Goal: Task Accomplishment & Management: Complete application form

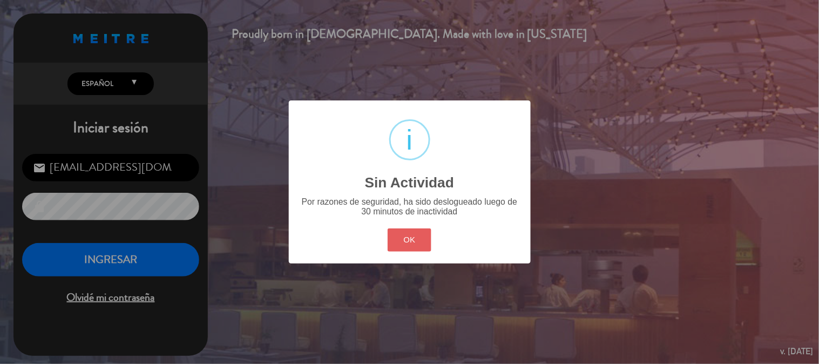
drag, startPoint x: 0, startPoint y: 0, endPoint x: 389, endPoint y: 239, distance: 456.5
click at [389, 239] on button "OK" at bounding box center [410, 239] width 44 height 23
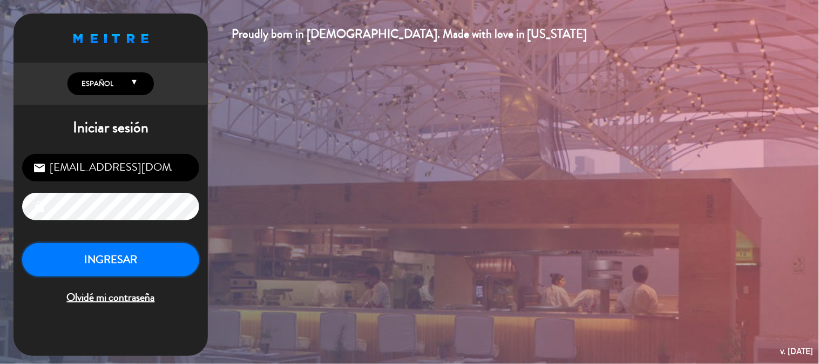
click at [121, 256] on button "INGRESAR" at bounding box center [110, 260] width 177 height 34
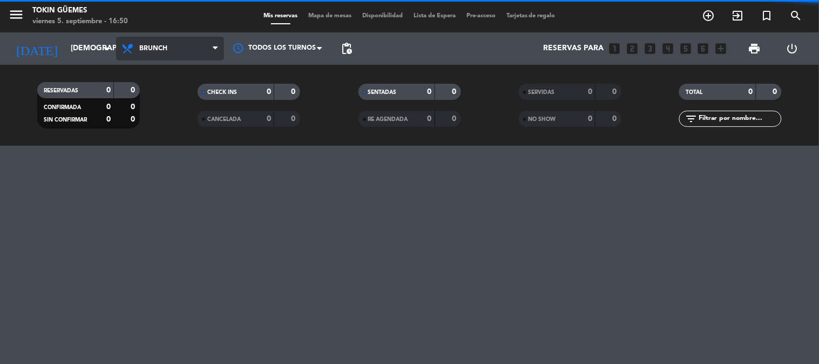
click at [142, 49] on span "Brunch" at bounding box center [153, 49] width 28 height 8
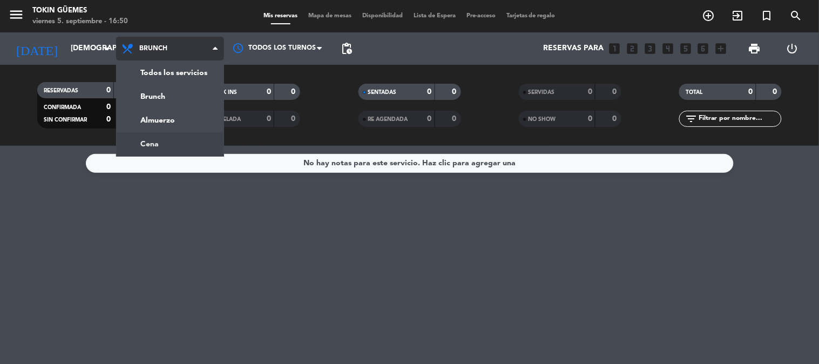
click at [159, 145] on div "menu Tokin Güemes viernes 5. septiembre - 16:50 Mis reservas Mapa de mesas Disp…" at bounding box center [409, 73] width 819 height 146
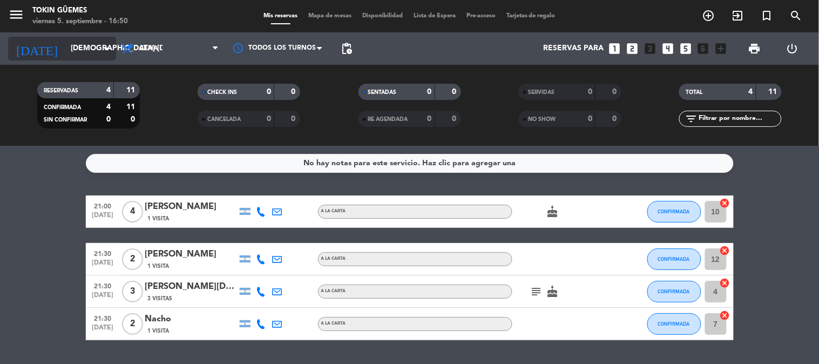
click at [84, 49] on input "[DEMOGRAPHIC_DATA] [DATE]" at bounding box center [116, 48] width 103 height 19
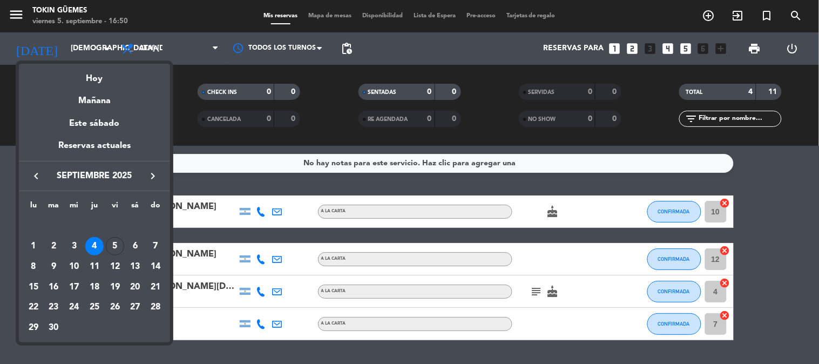
click at [117, 247] on div "5" at bounding box center [115, 246] width 18 height 18
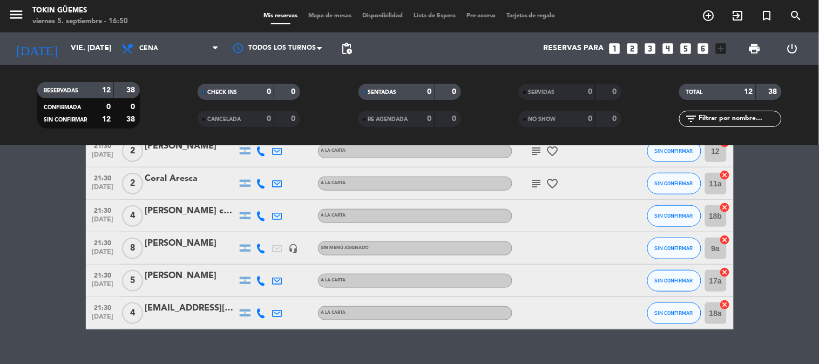
scroll to position [304, 0]
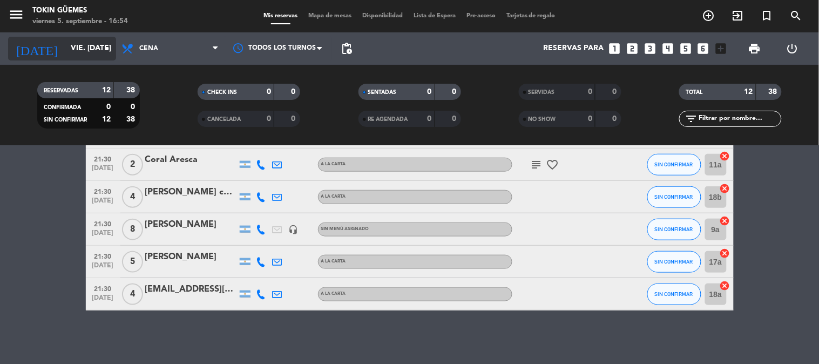
click at [105, 42] on icon "arrow_drop_down" at bounding box center [106, 48] width 13 height 13
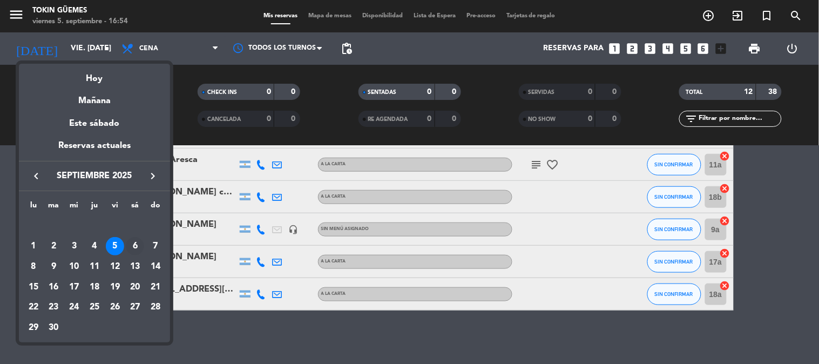
click at [137, 245] on div "6" at bounding box center [135, 246] width 18 height 18
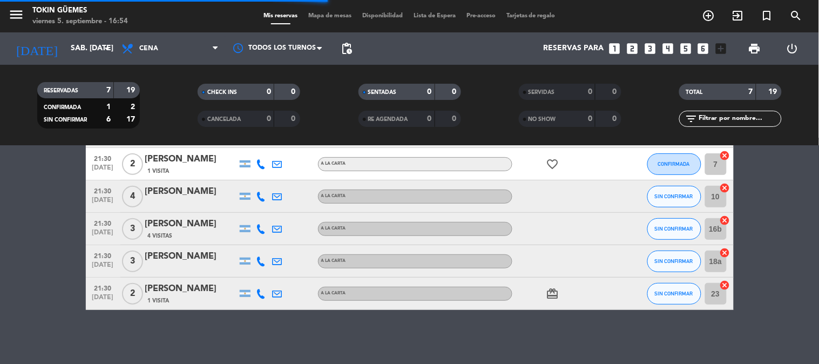
scroll to position [127, 0]
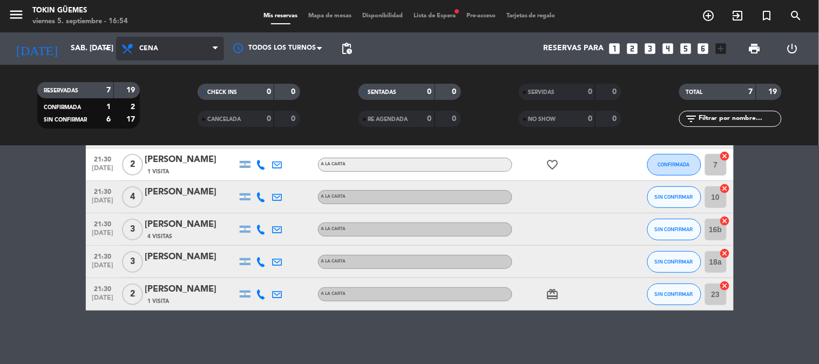
click at [160, 37] on span "Cena" at bounding box center [170, 49] width 108 height 24
click at [153, 116] on div "menu Tokin Güemes viernes 5. septiembre - 16:54 Mis reservas Mapa de mesas Disp…" at bounding box center [409, 73] width 819 height 146
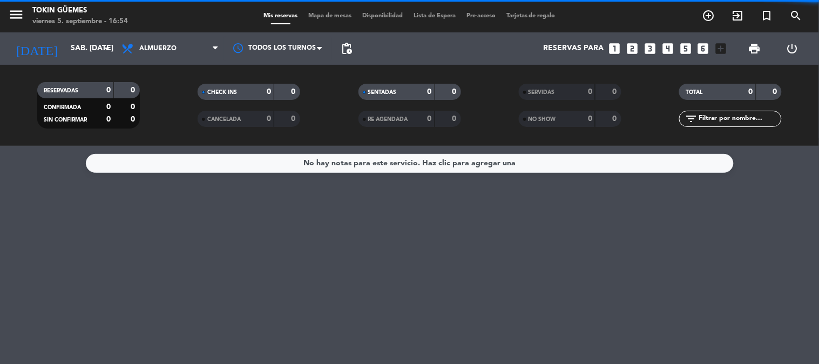
scroll to position [0, 0]
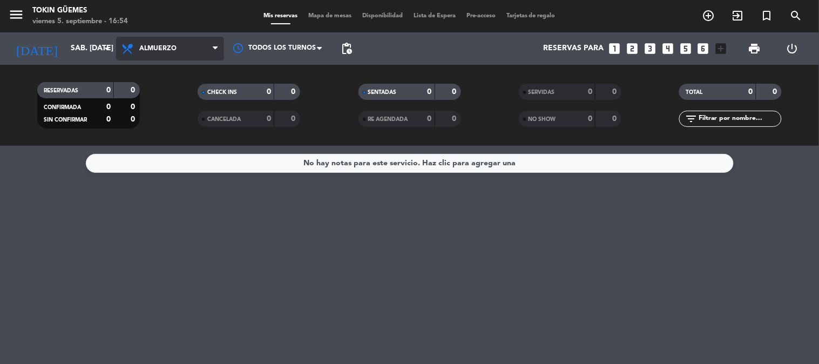
click at [159, 47] on span "Almuerzo" at bounding box center [157, 49] width 37 height 8
click at [153, 136] on div "menu Tokin Güemes viernes 5. septiembre - 16:54 Mis reservas Mapa de mesas Disp…" at bounding box center [409, 73] width 819 height 146
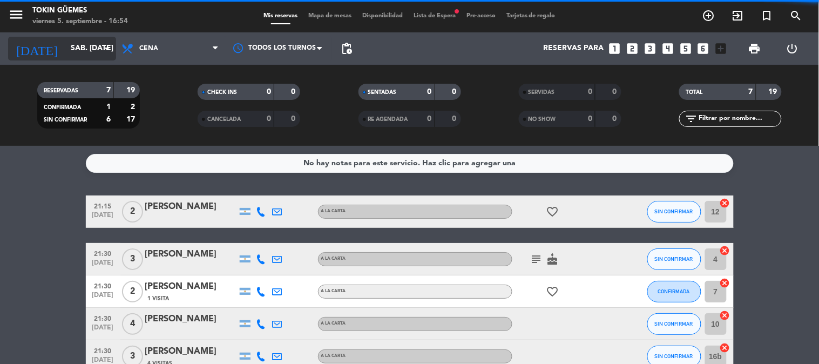
click at [105, 52] on icon "arrow_drop_down" at bounding box center [106, 48] width 13 height 13
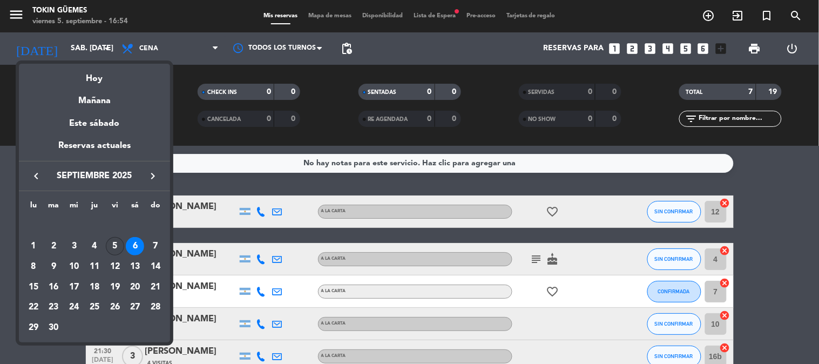
click at [113, 246] on div "5" at bounding box center [115, 246] width 18 height 18
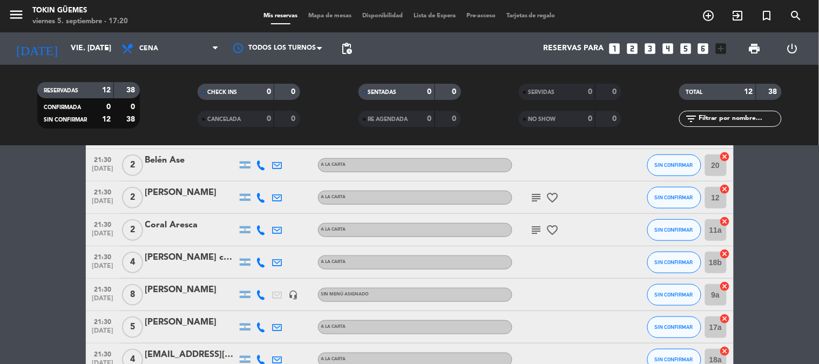
scroll to position [240, 0]
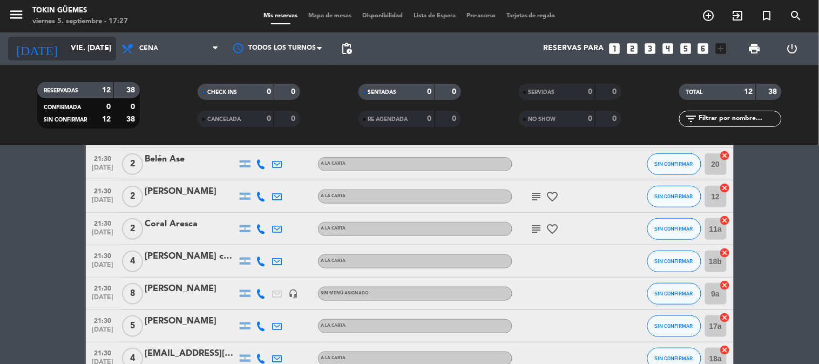
click at [69, 52] on input "vie. [DATE]" at bounding box center [116, 48] width 103 height 19
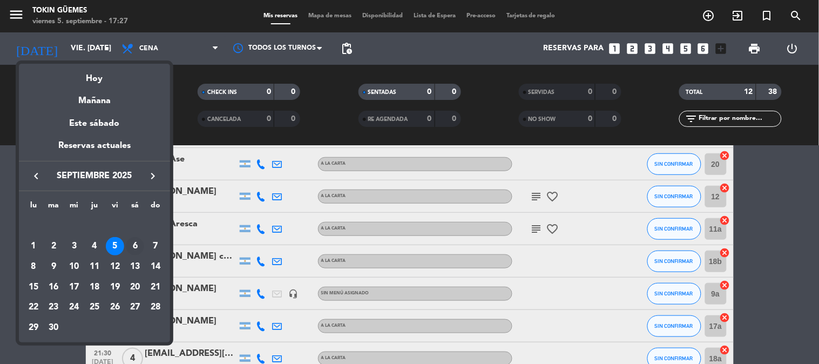
click at [133, 248] on div "6" at bounding box center [135, 246] width 18 height 18
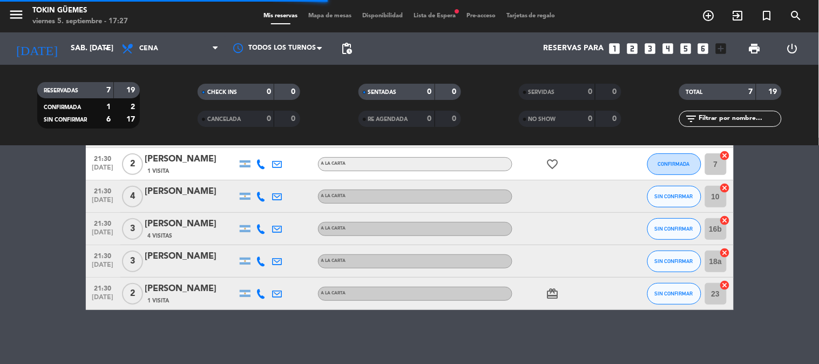
scroll to position [127, 0]
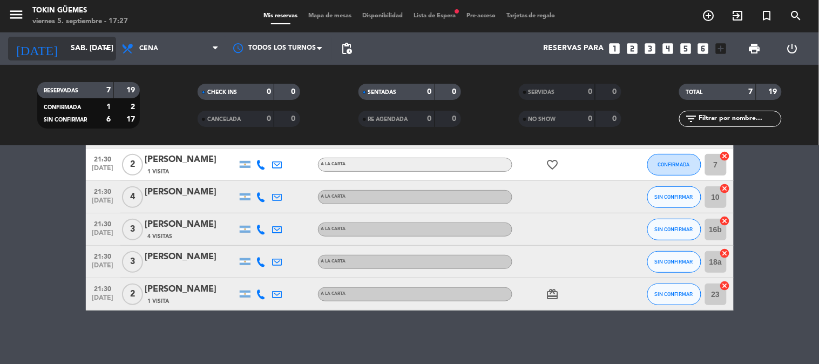
click at [105, 46] on icon "arrow_drop_down" at bounding box center [106, 48] width 13 height 13
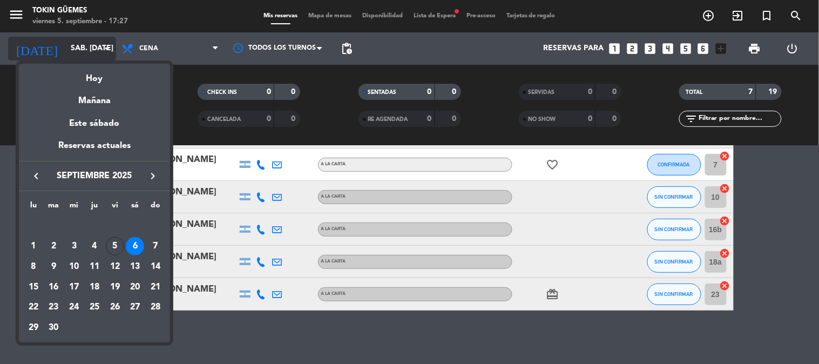
click at [105, 46] on div at bounding box center [409, 182] width 819 height 364
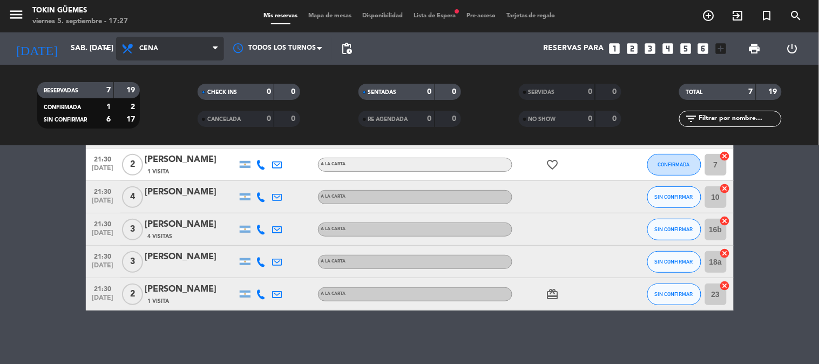
click at [172, 45] on span "Cena" at bounding box center [170, 49] width 108 height 24
click at [159, 123] on div "menu Tokin Güemes viernes 5. septiembre - 17:27 Mis reservas Mapa de mesas Disp…" at bounding box center [409, 73] width 819 height 146
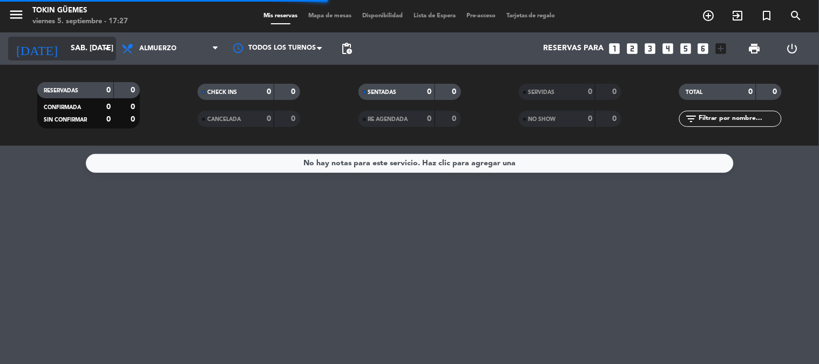
scroll to position [0, 0]
click at [90, 49] on input "sáb. [DATE]" at bounding box center [116, 48] width 103 height 19
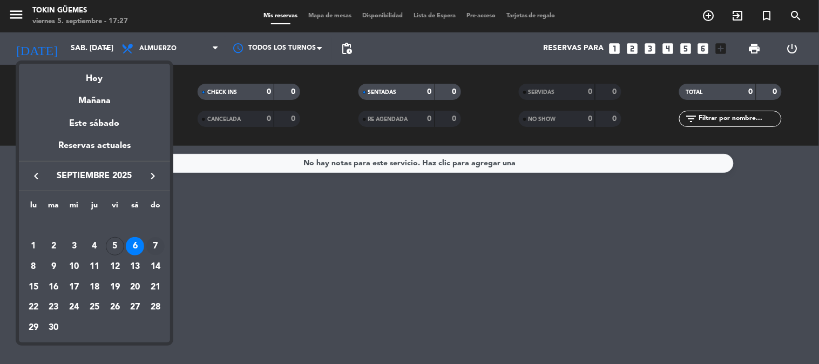
click at [150, 241] on div "7" at bounding box center [155, 246] width 18 height 18
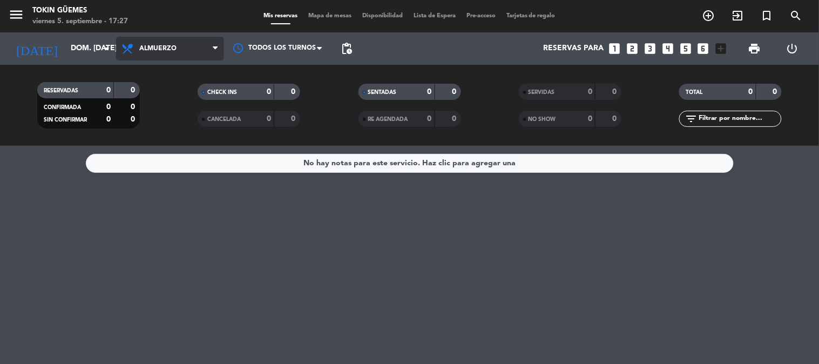
click at [147, 51] on span "Almuerzo" at bounding box center [157, 49] width 37 height 8
click at [149, 138] on div "menu Tokin Güemes viernes 5. septiembre - 17:27 Mis reservas Mapa de mesas Disp…" at bounding box center [409, 73] width 819 height 146
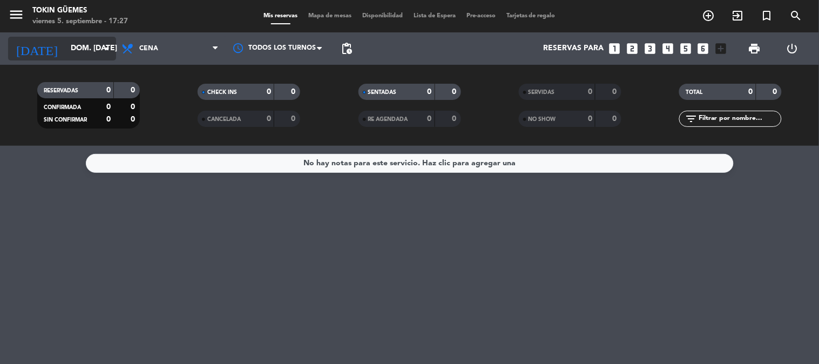
click at [99, 51] on input "dom. [DATE]" at bounding box center [116, 48] width 103 height 19
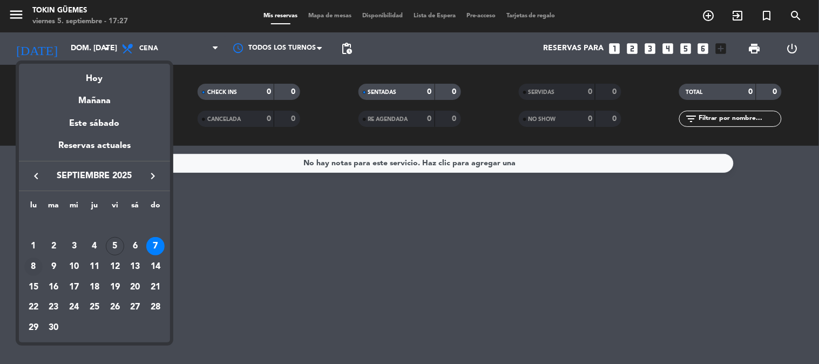
click at [36, 264] on div "8" at bounding box center [33, 266] width 18 height 18
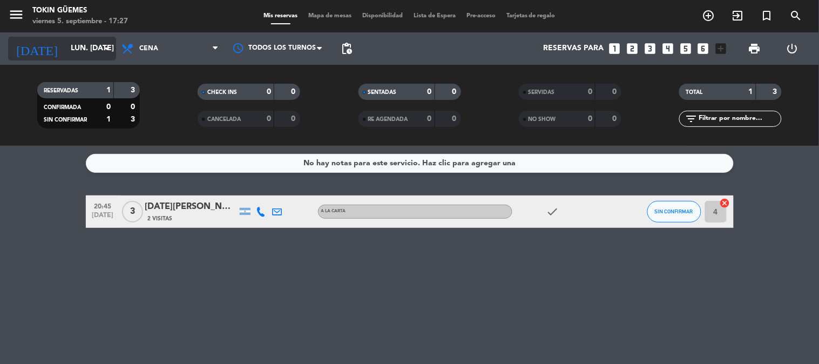
click at [87, 47] on input "lun. [DATE]" at bounding box center [116, 48] width 103 height 19
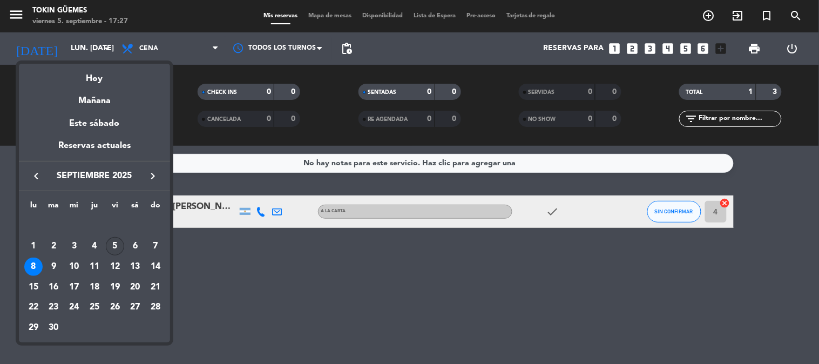
click at [119, 248] on div "5" at bounding box center [115, 246] width 18 height 18
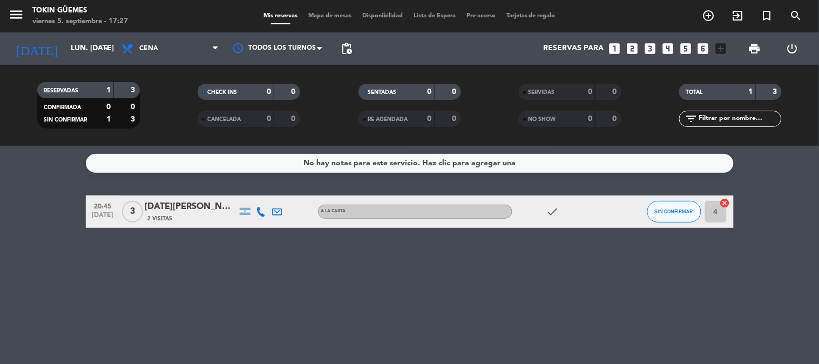
type input "vie. [DATE]"
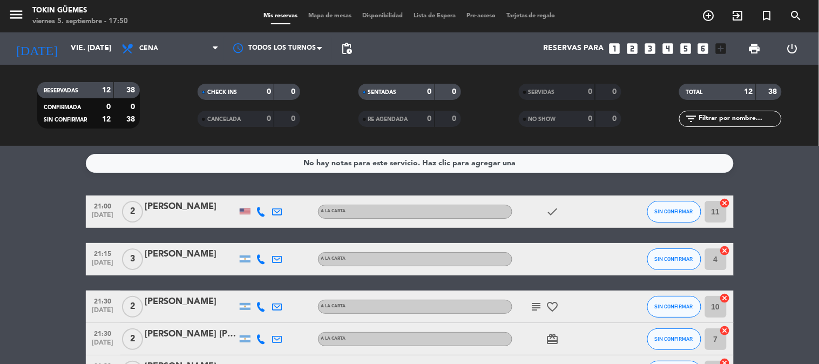
click at [223, 184] on div "No hay notas para este servicio. Haz clic para agregar una 21:00 [DATE] 2 [PERS…" at bounding box center [409, 255] width 819 height 218
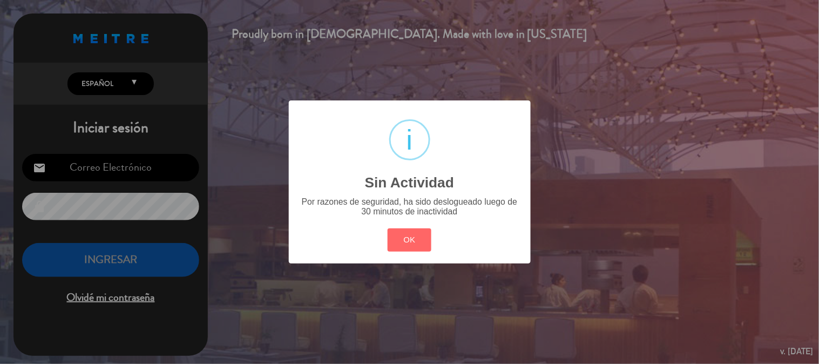
type input "[EMAIL_ADDRESS][DOMAIN_NAME]"
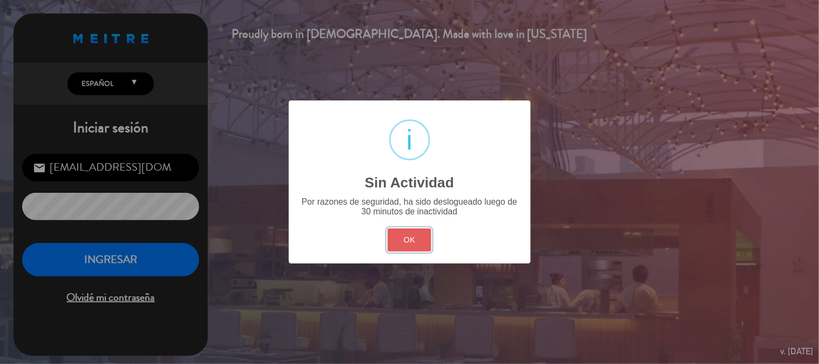
click at [420, 243] on button "OK" at bounding box center [410, 239] width 44 height 23
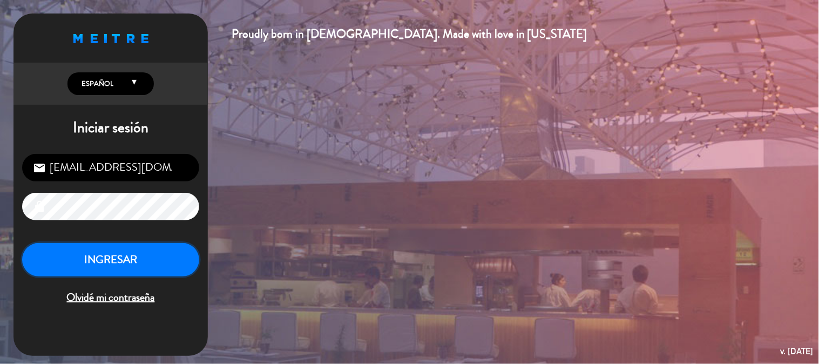
click at [80, 261] on button "INGRESAR" at bounding box center [110, 260] width 177 height 34
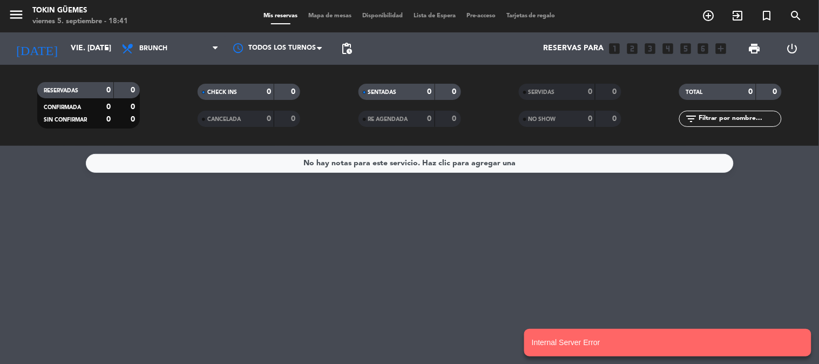
click at [213, 49] on icon at bounding box center [215, 48] width 5 height 9
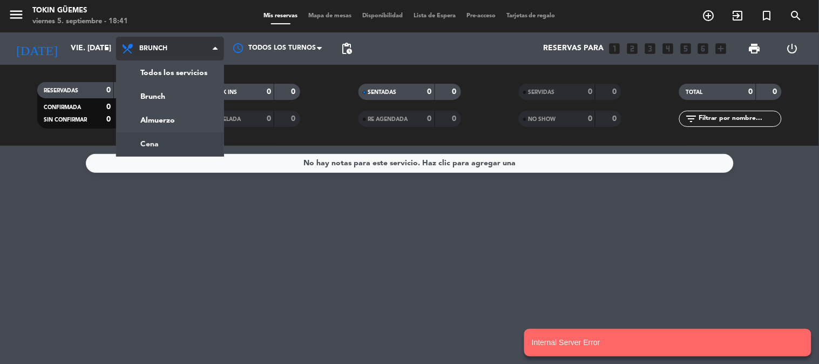
click at [167, 137] on div "menu Tokin Güemes viernes 5. septiembre - 18:41 Mis reservas Mapa de mesas Disp…" at bounding box center [409, 73] width 819 height 146
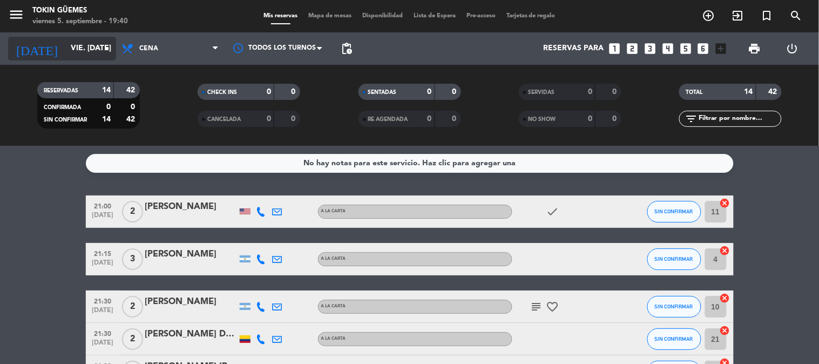
click at [65, 52] on input "vie. [DATE]" at bounding box center [116, 48] width 103 height 19
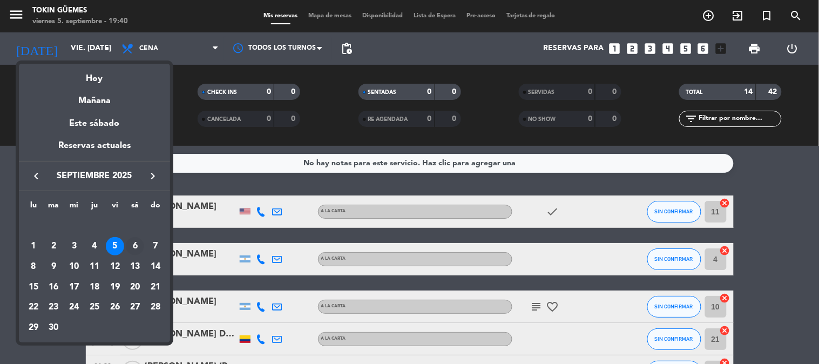
click at [133, 242] on div "6" at bounding box center [135, 246] width 18 height 18
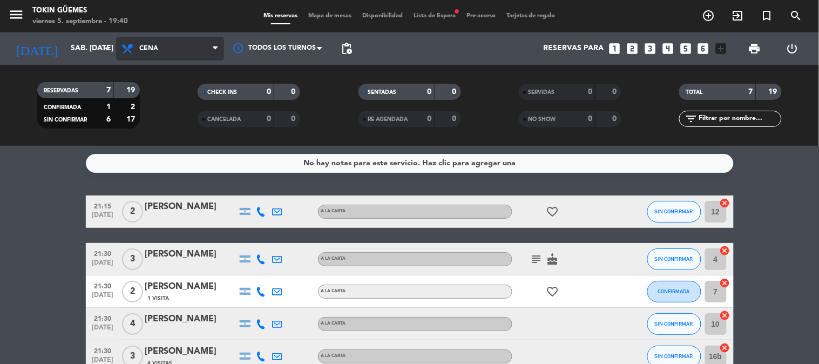
click at [150, 46] on span "Cena" at bounding box center [148, 49] width 19 height 8
click at [163, 114] on div "menu Tokin Güemes viernes 5. septiembre - 19:40 Mis reservas Mapa de mesas Disp…" at bounding box center [409, 73] width 819 height 146
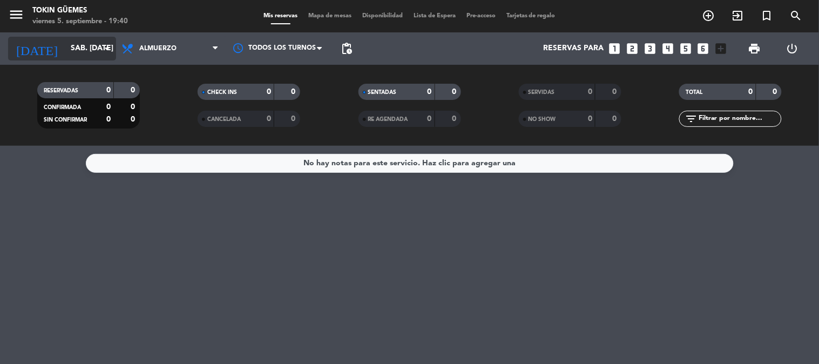
click at [82, 37] on div "[DATE] sáb. [DATE] arrow_drop_down" at bounding box center [62, 49] width 108 height 24
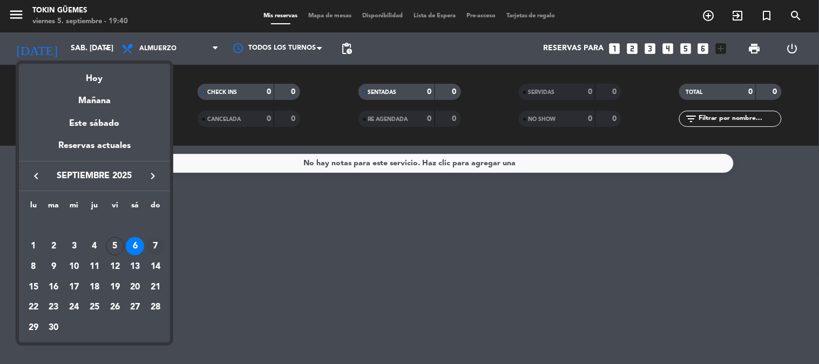
click at [152, 242] on div "7" at bounding box center [155, 246] width 18 height 18
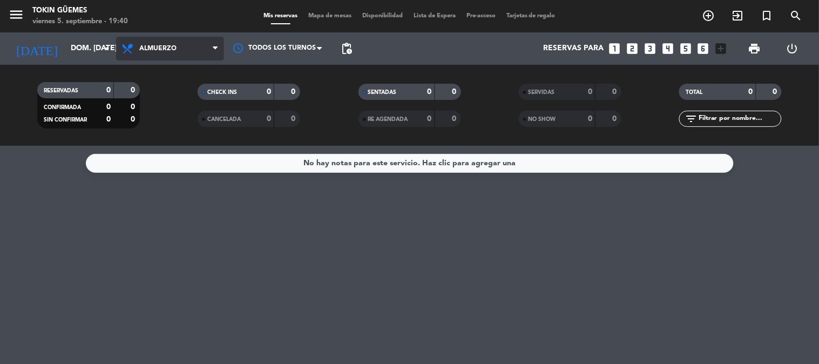
click at [167, 40] on span "Almuerzo" at bounding box center [170, 49] width 108 height 24
click at [157, 143] on div "menu Tokin Güemes viernes 5. septiembre - 19:40 Mis reservas Mapa de mesas Disp…" at bounding box center [409, 73] width 819 height 146
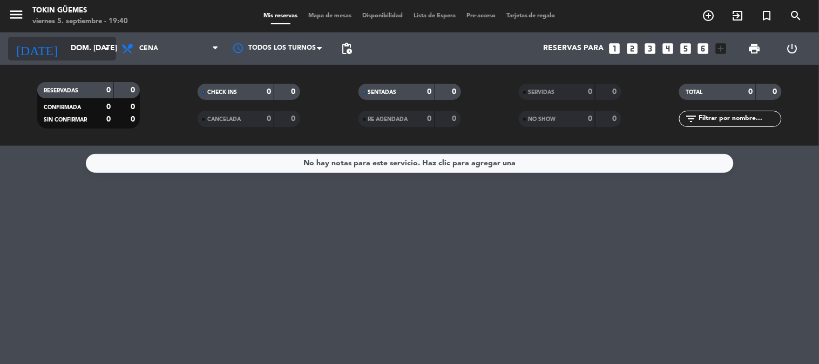
click at [90, 45] on input "dom. [DATE]" at bounding box center [116, 48] width 103 height 19
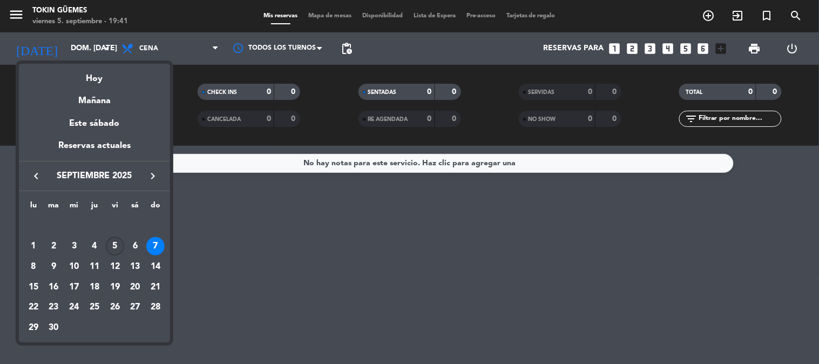
click at [117, 242] on div "5" at bounding box center [115, 246] width 18 height 18
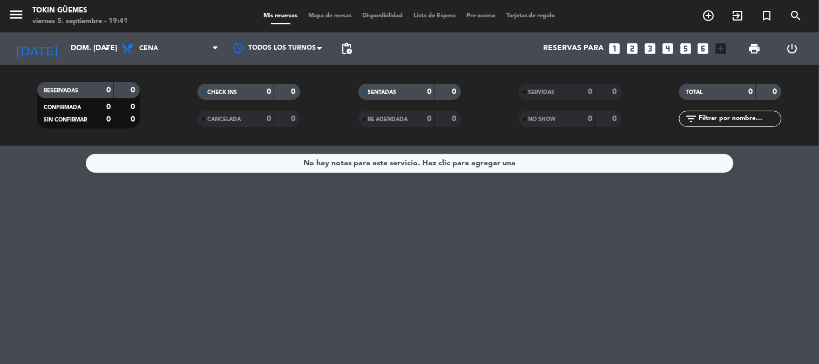
type input "vie. [DATE]"
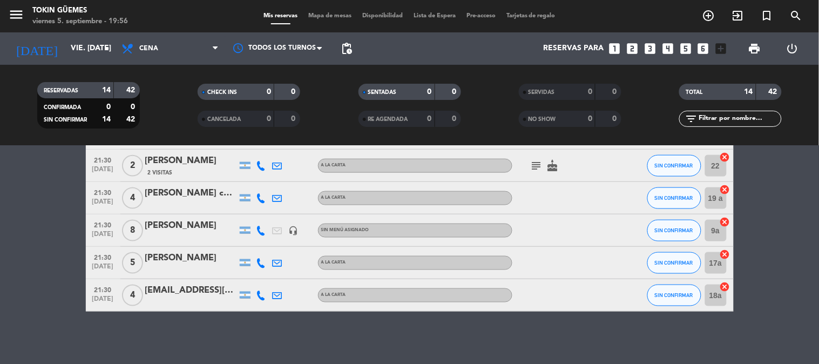
scroll to position [369, 0]
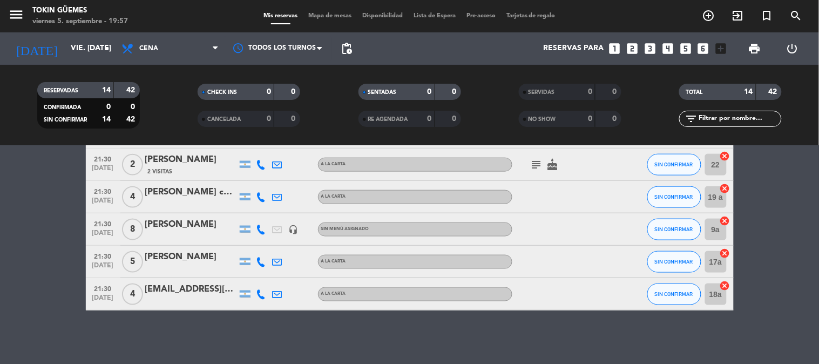
click at [180, 260] on div "[PERSON_NAME]" at bounding box center [191, 257] width 92 height 14
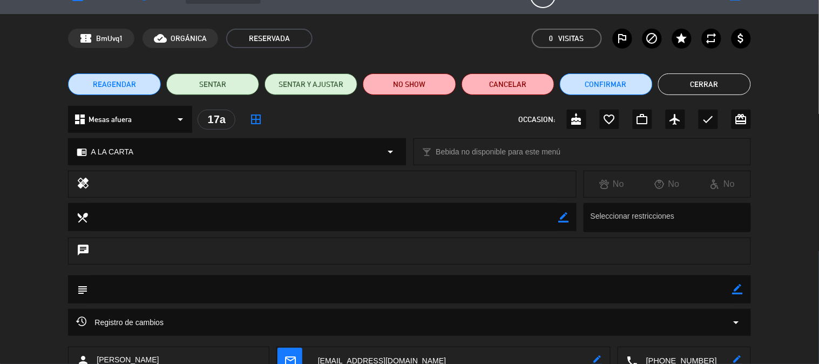
scroll to position [99, 0]
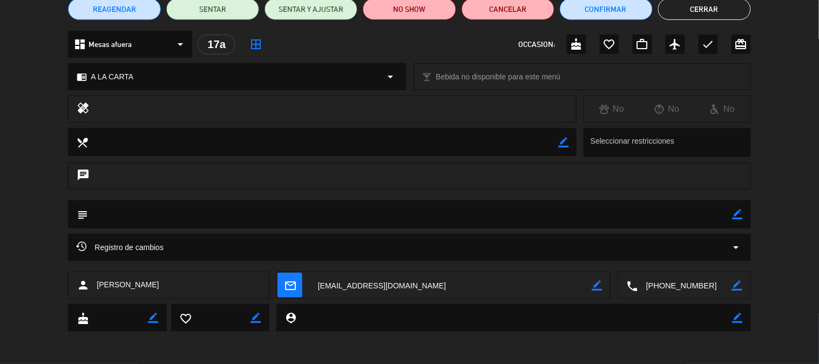
click at [735, 211] on icon "border_color" at bounding box center [737, 214] width 10 height 10
type textarea "22hs"
click at [737, 214] on icon at bounding box center [737, 214] width 10 height 10
click at [697, 13] on button "Cerrar" at bounding box center [704, 9] width 93 height 22
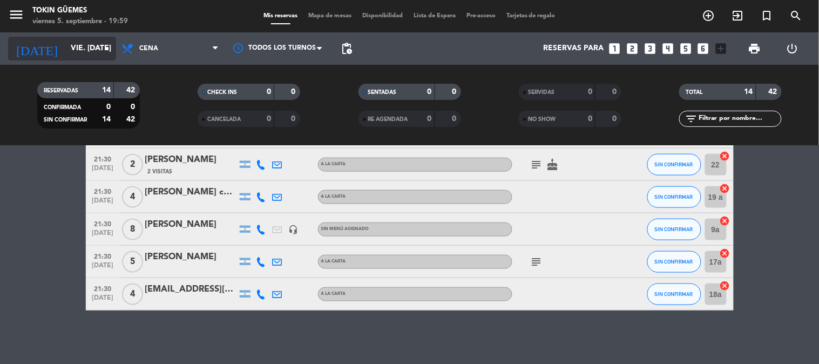
click at [81, 46] on input "vie. [DATE]" at bounding box center [116, 48] width 103 height 19
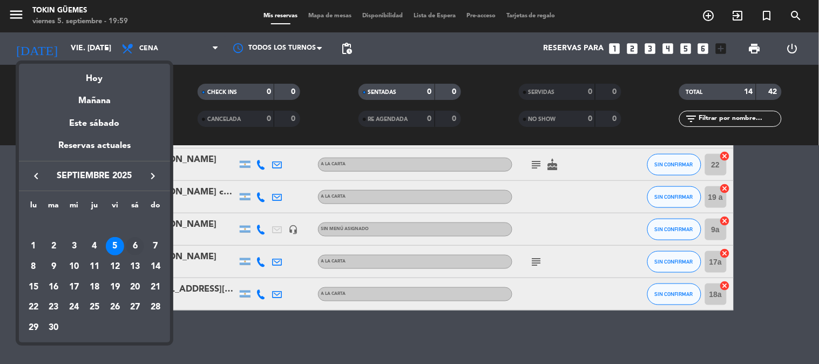
click at [134, 252] on div "6" at bounding box center [135, 246] width 18 height 18
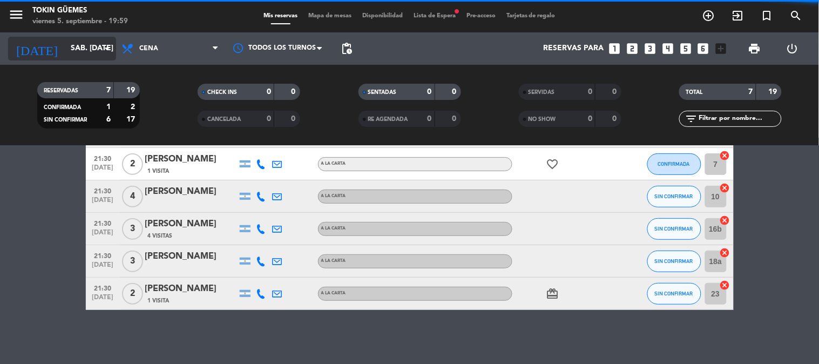
scroll to position [127, 0]
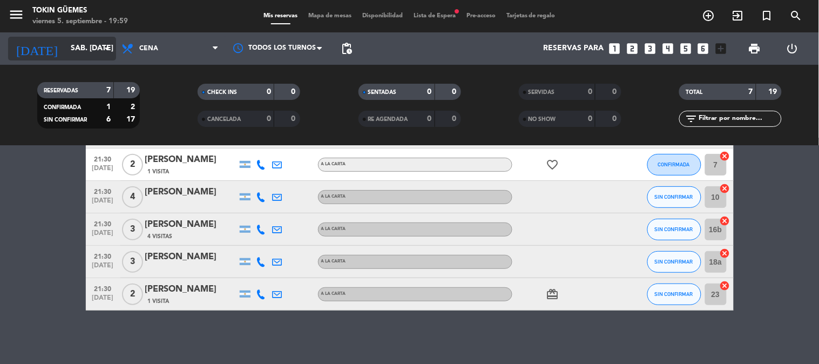
click at [96, 50] on input "sáb. [DATE]" at bounding box center [116, 48] width 103 height 19
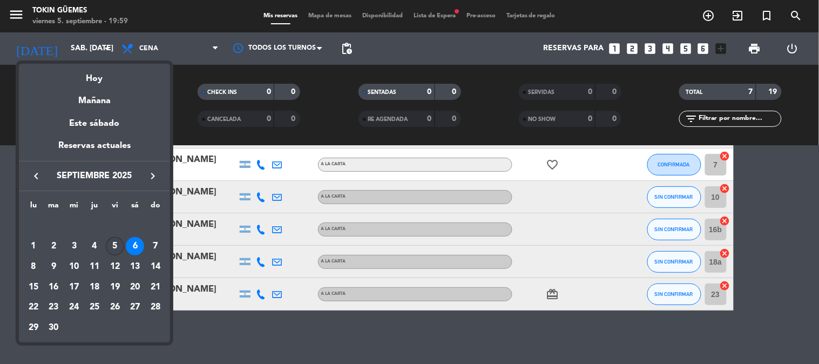
click at [114, 241] on div "5" at bounding box center [115, 246] width 18 height 18
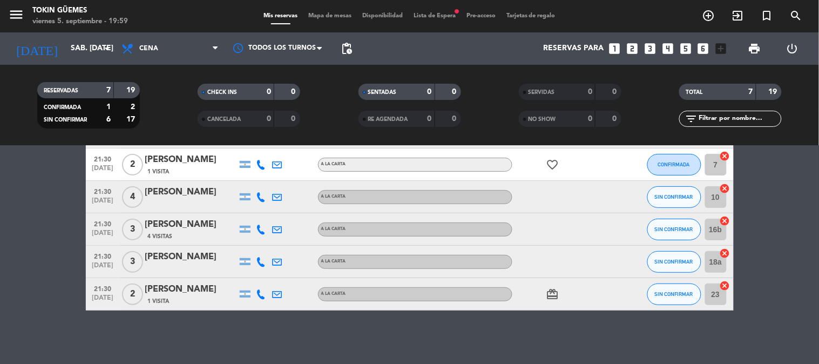
type input "vie. [DATE]"
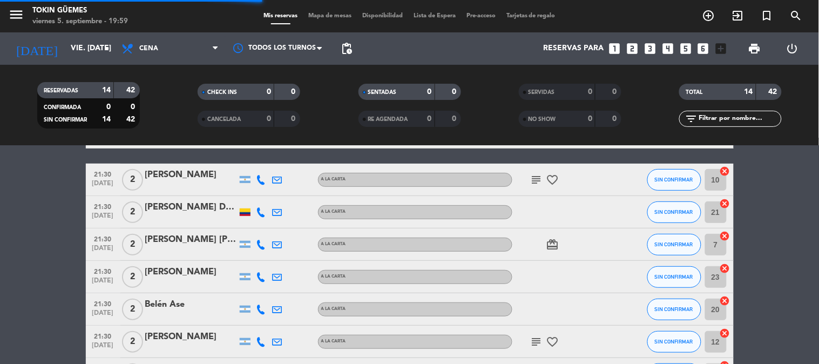
scroll to position [369, 0]
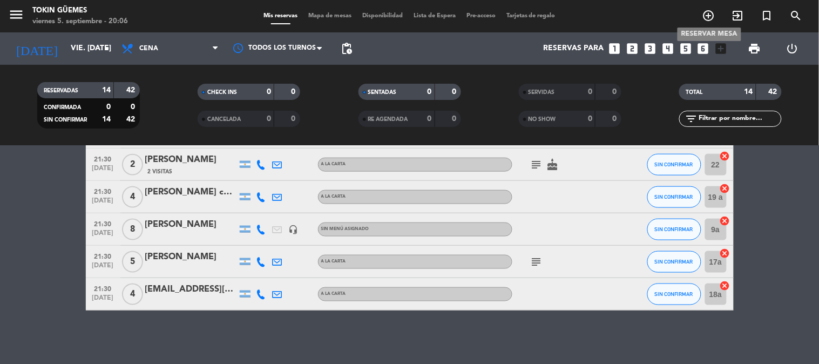
click at [711, 11] on icon "add_circle_outline" at bounding box center [708, 15] width 13 height 13
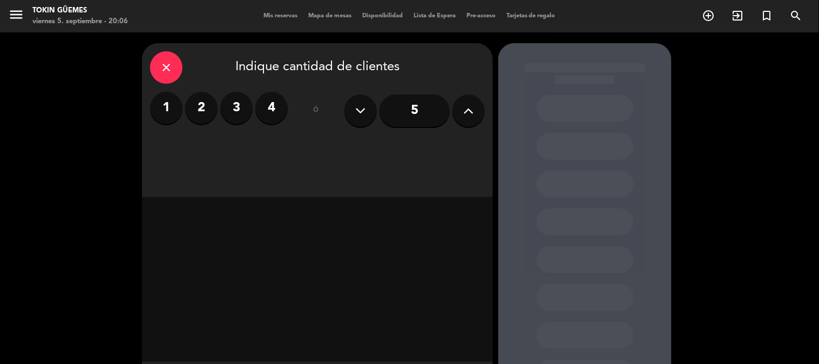
click at [202, 108] on label "2" at bounding box center [201, 108] width 32 height 32
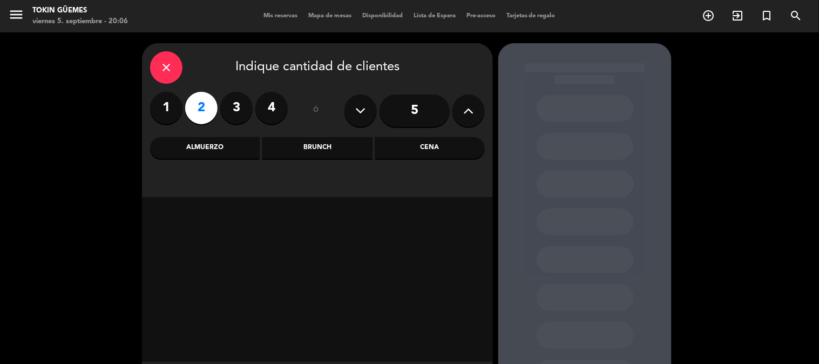
click at [411, 152] on div "Cena" at bounding box center [430, 148] width 110 height 22
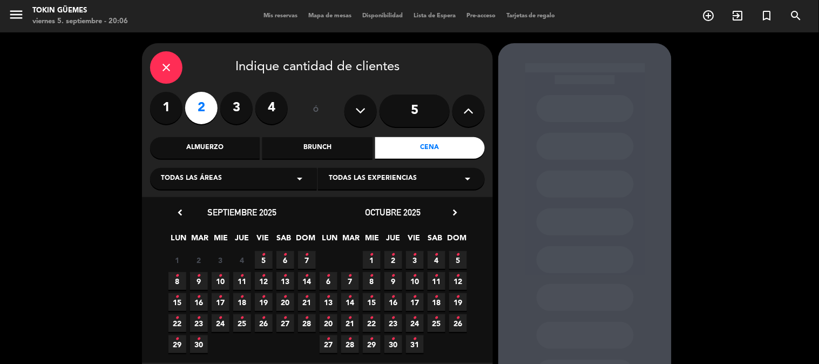
click at [262, 257] on icon "•" at bounding box center [264, 254] width 4 height 17
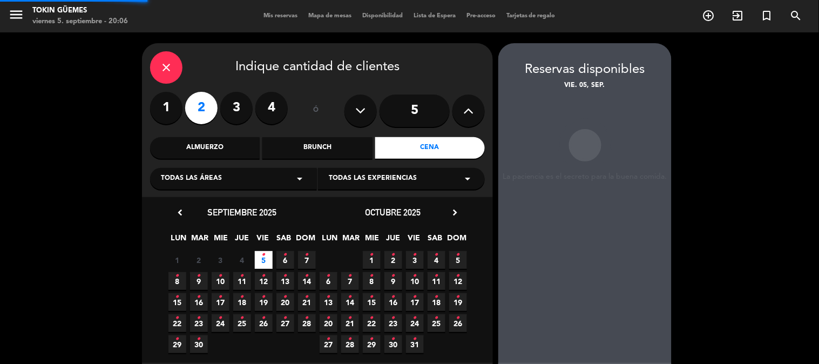
scroll to position [43, 0]
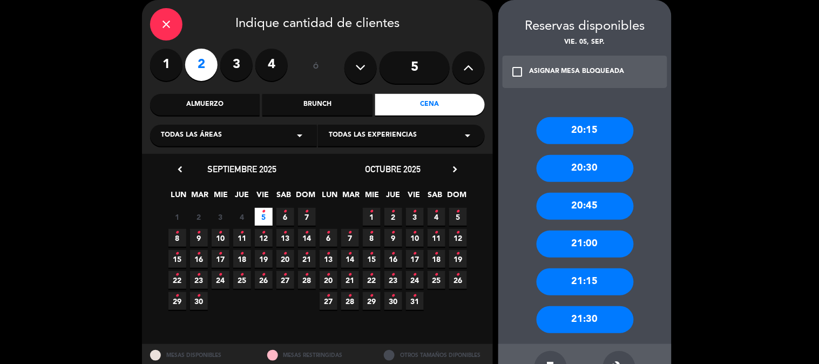
click at [581, 316] on div "21:30" at bounding box center [585, 319] width 97 height 27
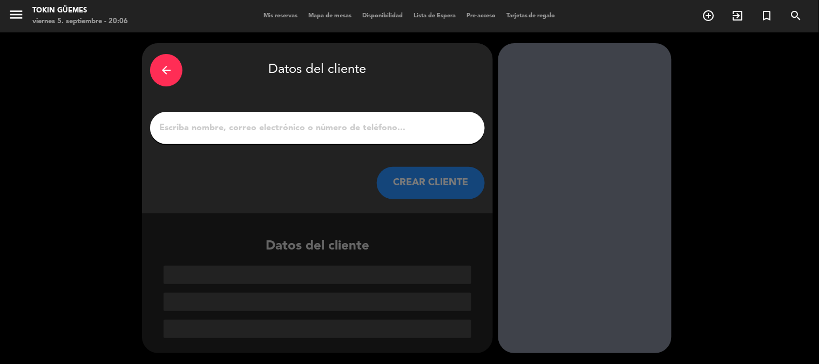
scroll to position [0, 0]
click at [285, 131] on input "1" at bounding box center [317, 127] width 318 height 15
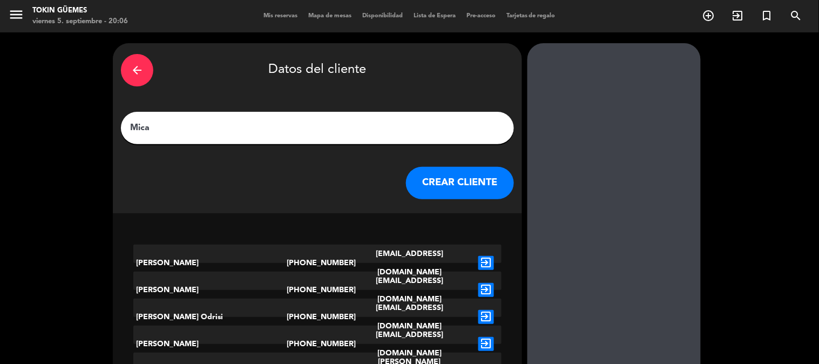
type input "Mica"
click at [438, 185] on button "CREAR CLIENTE" at bounding box center [460, 183] width 108 height 32
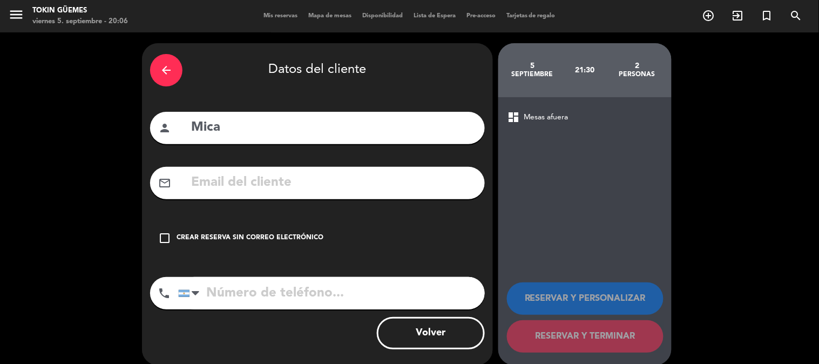
click at [215, 234] on div "Crear reserva sin correo electrónico" at bounding box center [249, 238] width 147 height 11
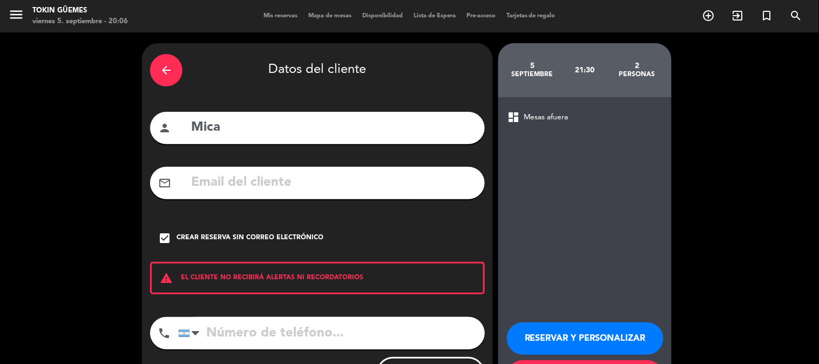
scroll to position [52, 0]
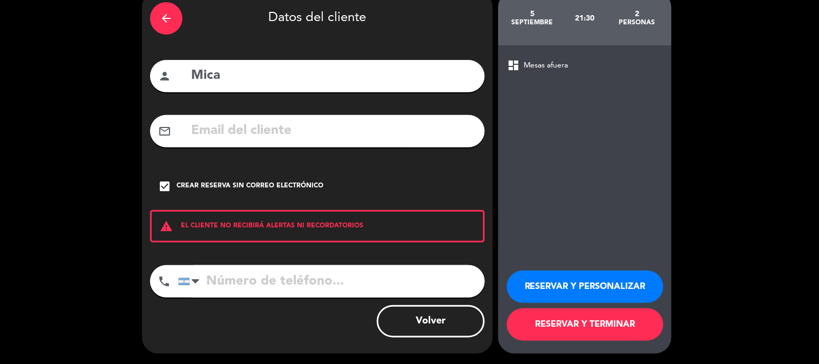
click at [592, 317] on button "RESERVAR Y TERMINAR" at bounding box center [585, 324] width 157 height 32
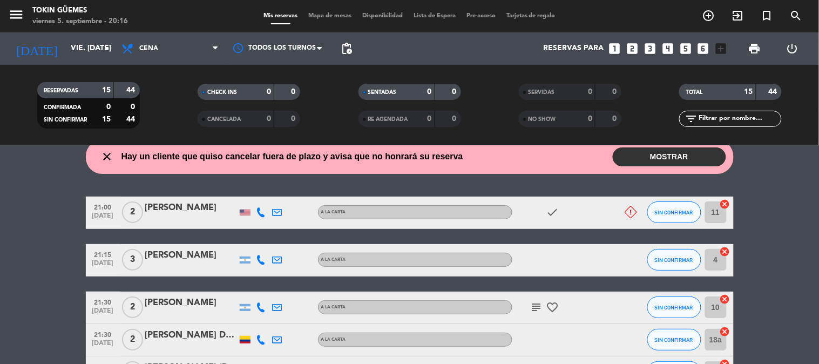
scroll to position [83, 0]
